Goal: Unclear: Unclear

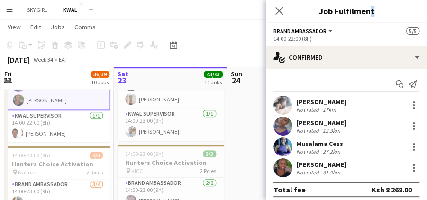
click at [368, 20] on div "Close pop-in Job Fulfilment" at bounding box center [346, 11] width 161 height 23
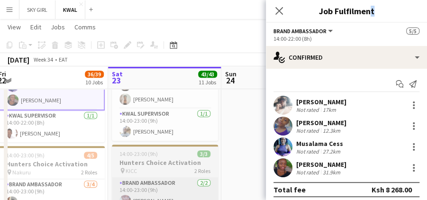
scroll to position [0, 235]
